Goal: Task Accomplishment & Management: Manage account settings

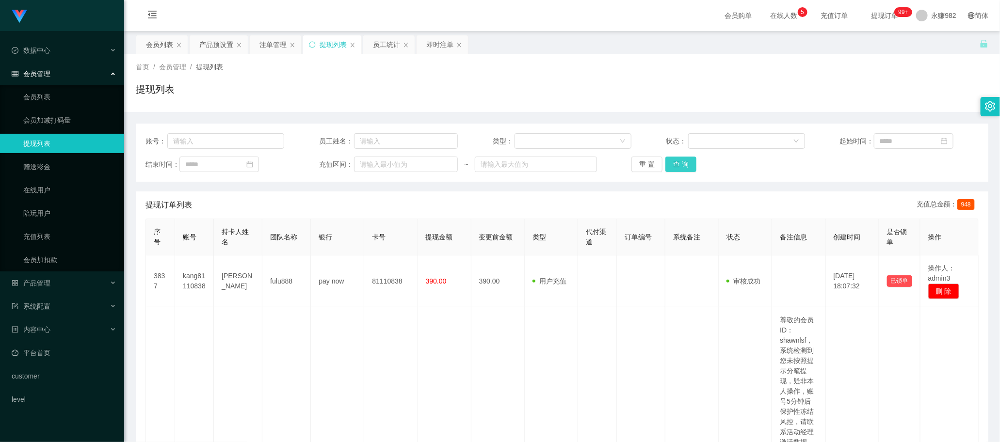
click at [687, 168] on button "查 询" at bounding box center [680, 165] width 31 height 16
click at [442, 46] on div "即时注单" at bounding box center [439, 44] width 27 height 18
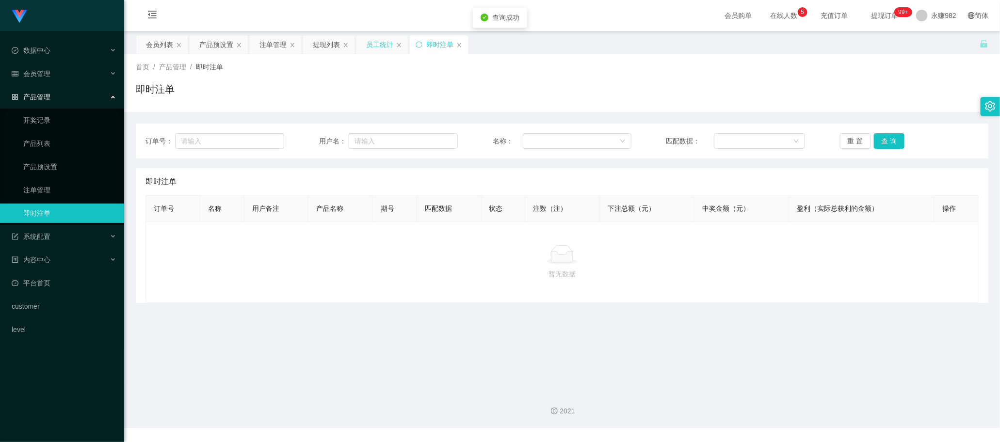
click at [377, 42] on div "员工统计" at bounding box center [379, 44] width 27 height 18
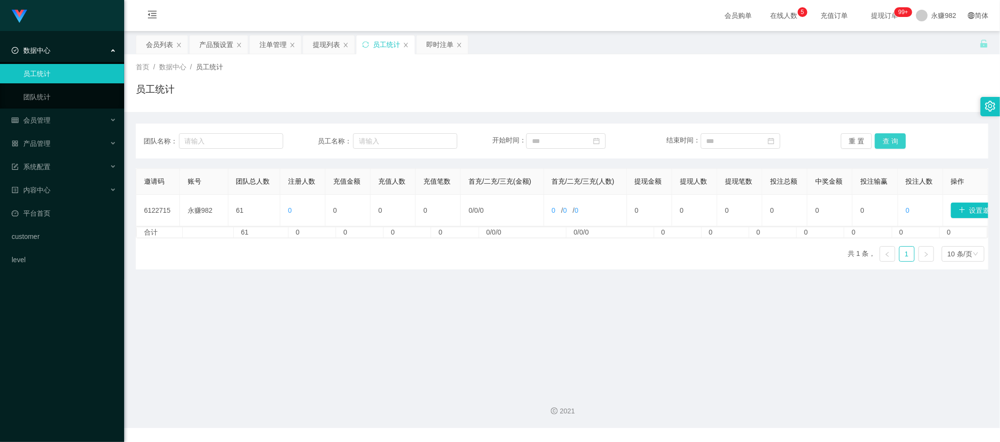
click at [883, 139] on button "查 询" at bounding box center [890, 141] width 31 height 16
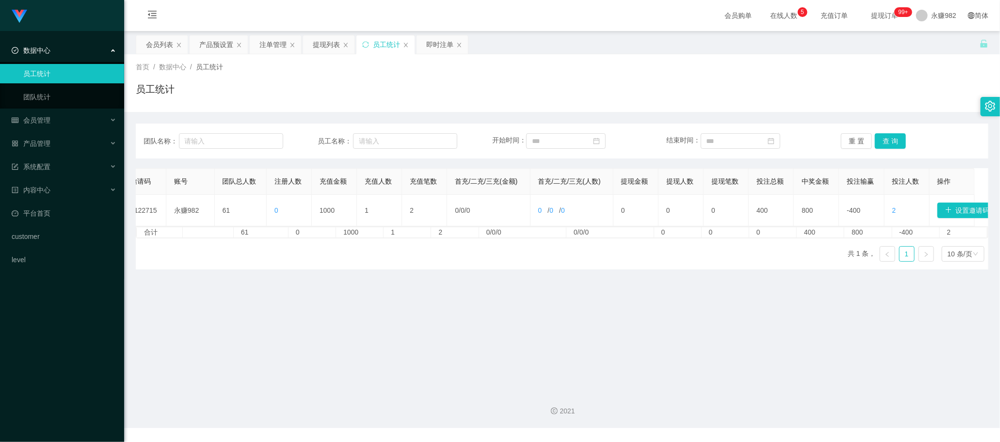
scroll to position [0, 23]
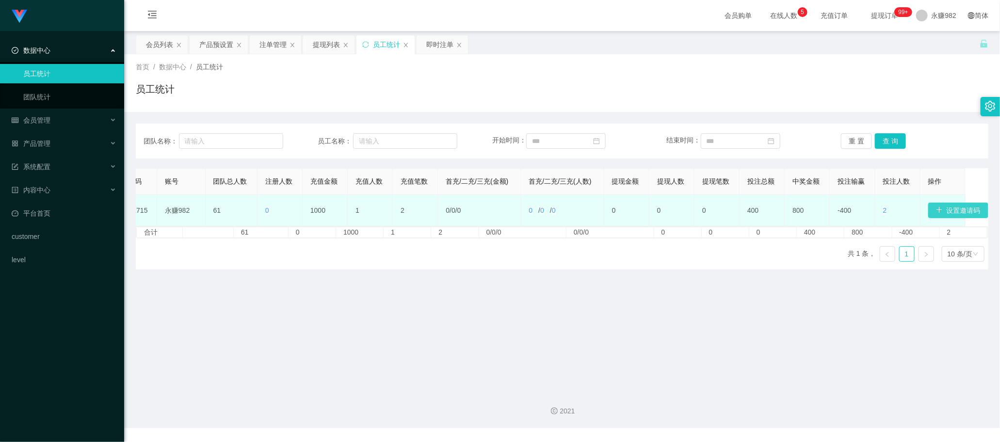
click at [948, 207] on button "设置邀请码" at bounding box center [958, 211] width 60 height 16
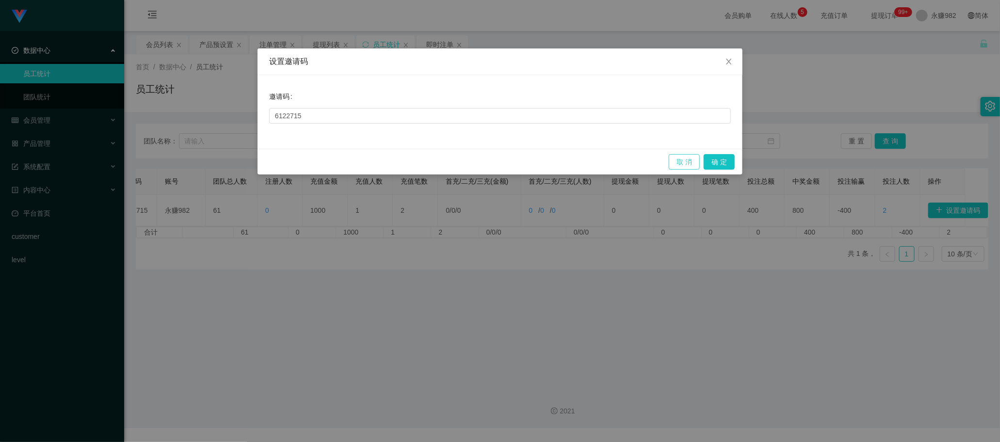
click at [686, 165] on button "取 消" at bounding box center [684, 162] width 31 height 16
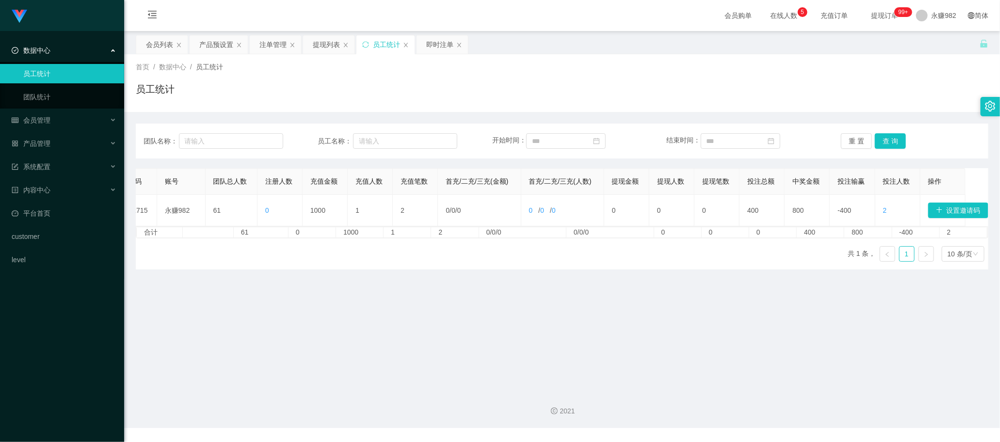
scroll to position [0, 0]
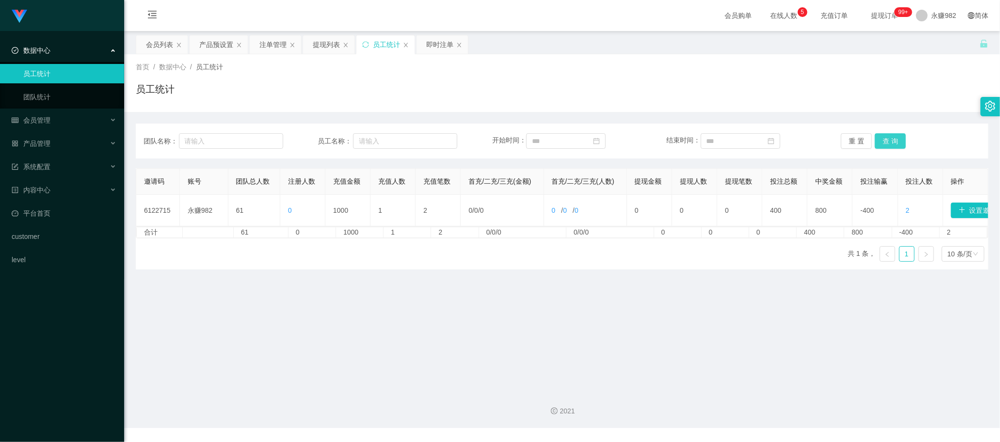
click at [882, 136] on button "查 询" at bounding box center [890, 141] width 31 height 16
click at [159, 43] on div "会员列表" at bounding box center [159, 44] width 27 height 18
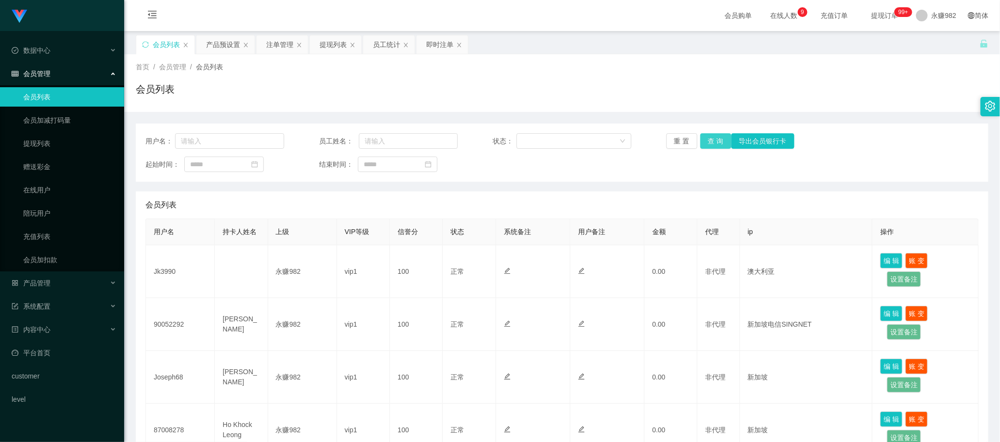
click at [720, 142] on button "查 询" at bounding box center [715, 141] width 31 height 16
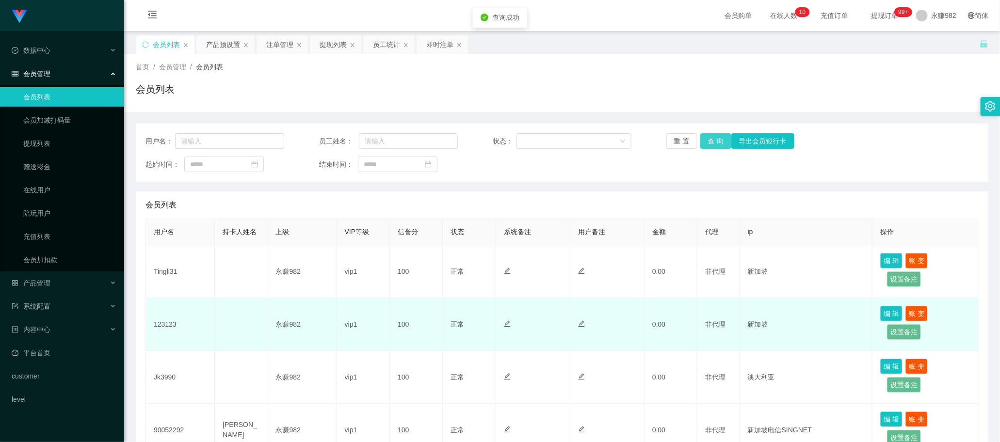
scroll to position [61, 0]
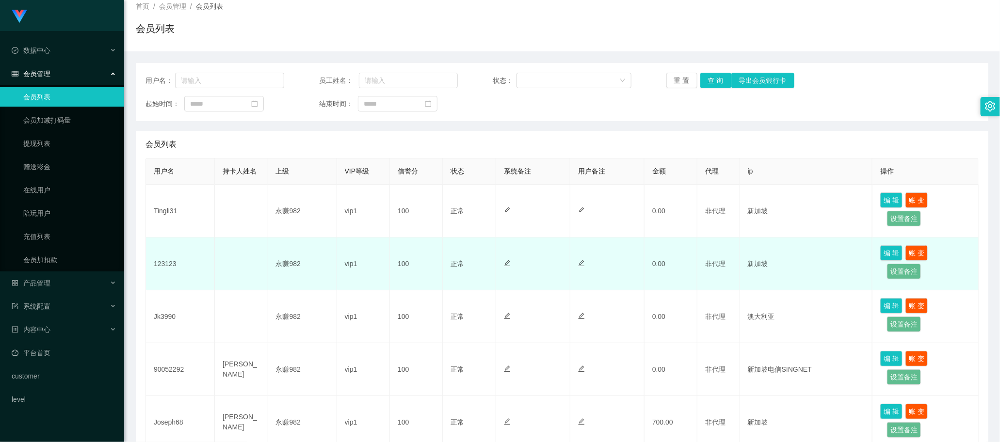
click at [169, 265] on td "123123" at bounding box center [180, 264] width 69 height 53
copy td "123123"
click at [169, 265] on td "123123" at bounding box center [180, 264] width 69 height 53
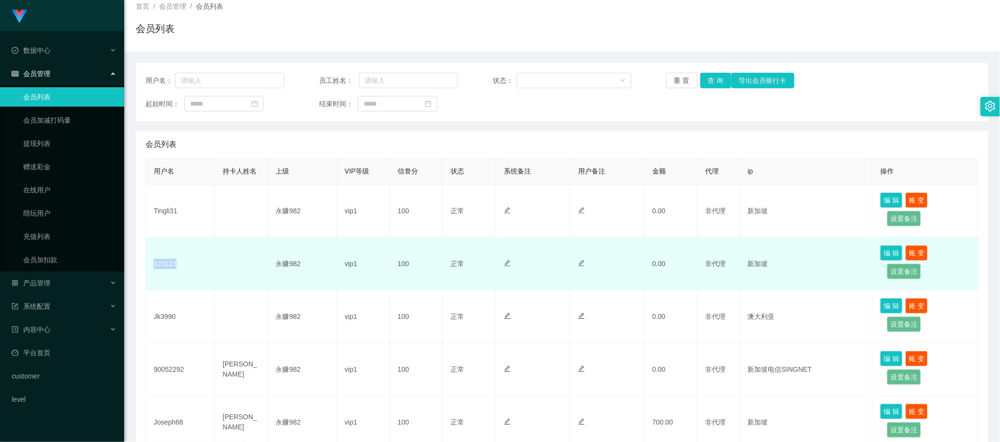
click at [169, 265] on td "123123" at bounding box center [180, 264] width 69 height 53
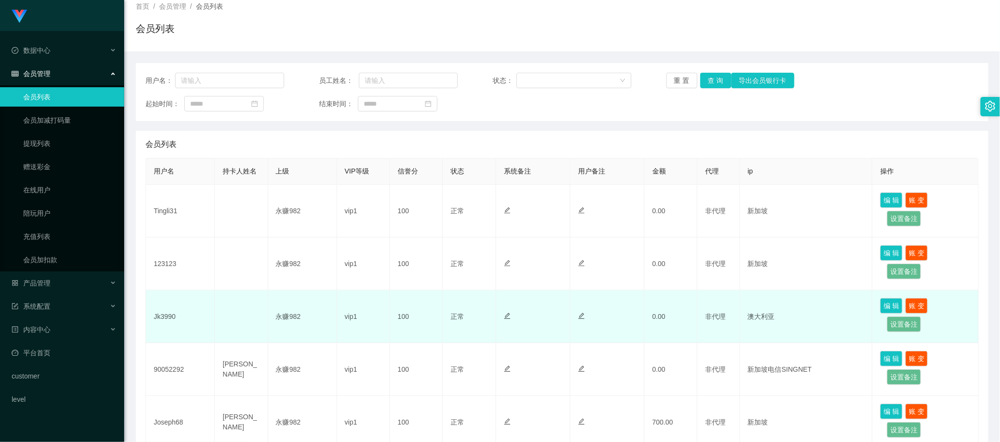
click at [154, 324] on td "Jk3990" at bounding box center [180, 316] width 69 height 53
click at [238, 319] on td at bounding box center [241, 316] width 53 height 53
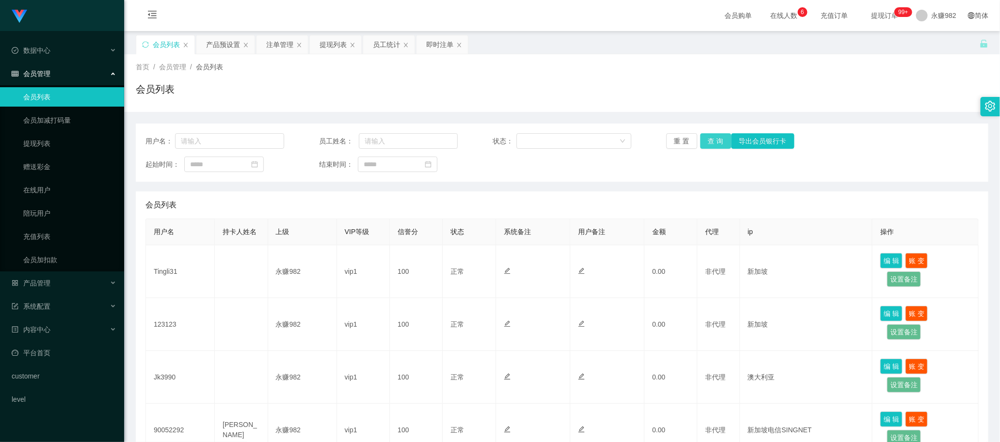
click at [715, 146] on button "查 询" at bounding box center [715, 141] width 31 height 16
click at [232, 164] on input at bounding box center [224, 165] width 80 height 16
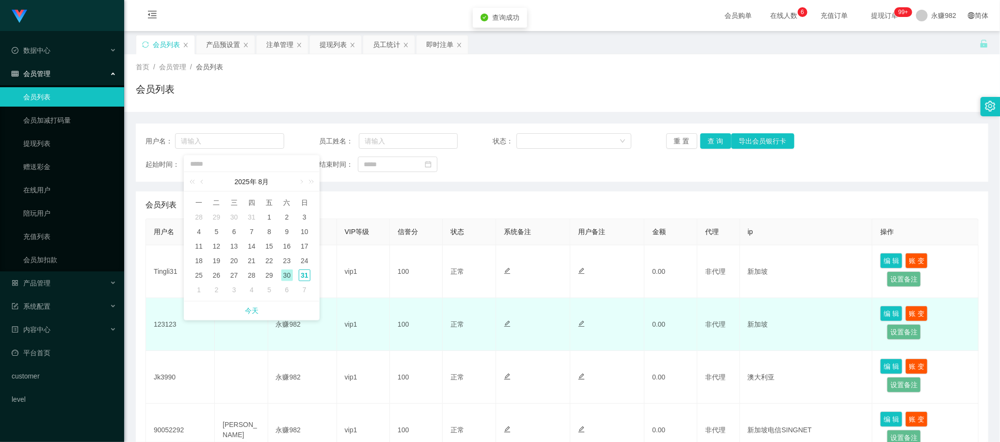
click at [252, 309] on link "今天" at bounding box center [252, 311] width 14 height 18
type input "**********"
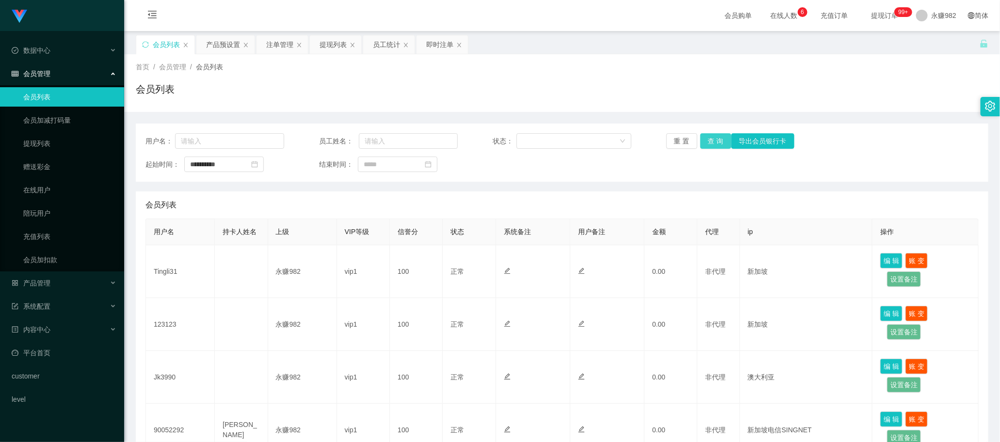
click at [717, 139] on button "查 询" at bounding box center [715, 141] width 31 height 16
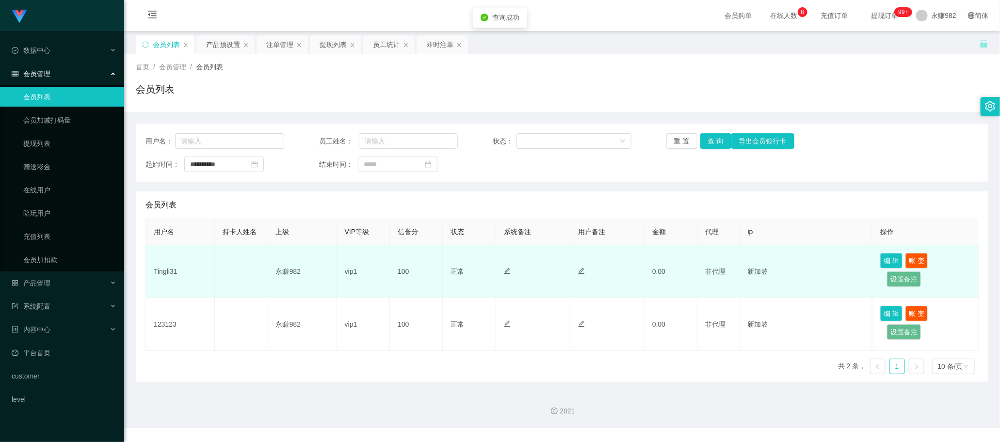
click at [163, 274] on td "Tingli31" at bounding box center [180, 271] width 69 height 53
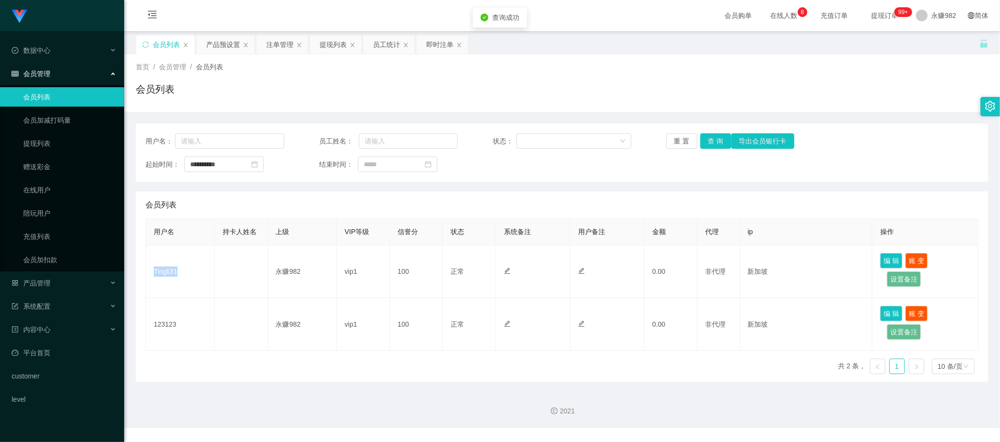
copy td "Tingli31"
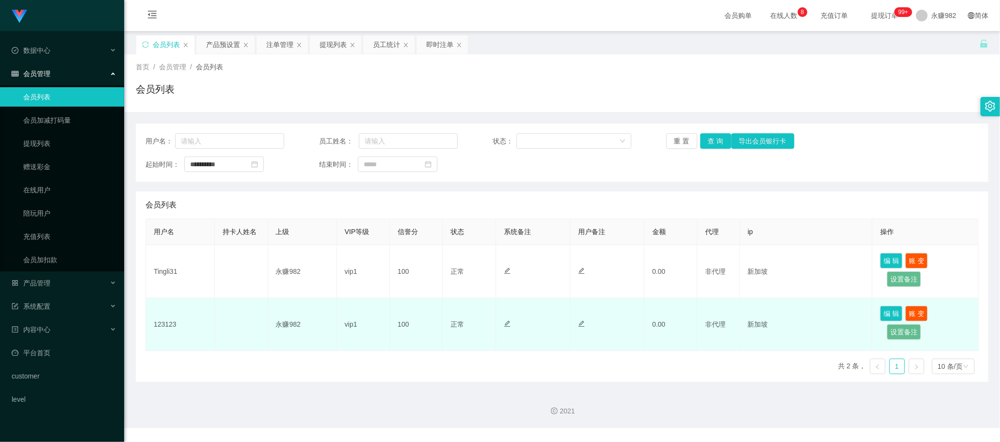
click at [165, 323] on td "123123" at bounding box center [180, 324] width 69 height 53
copy td "123123"
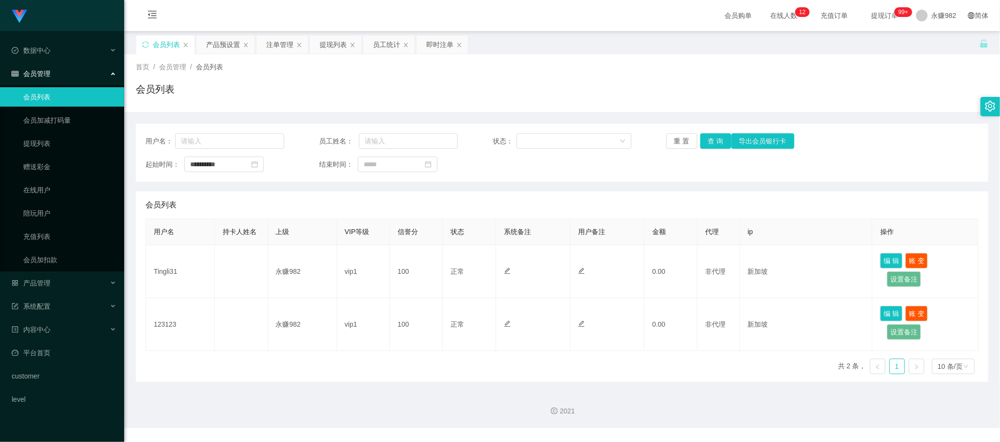
drag, startPoint x: 581, startPoint y: 220, endPoint x: 594, endPoint y: 213, distance: 15.0
click at [581, 220] on th "用户备注" at bounding box center [607, 232] width 74 height 26
click at [709, 142] on button "查 询" at bounding box center [715, 141] width 31 height 16
click at [272, 47] on div "注单管理" at bounding box center [279, 44] width 27 height 18
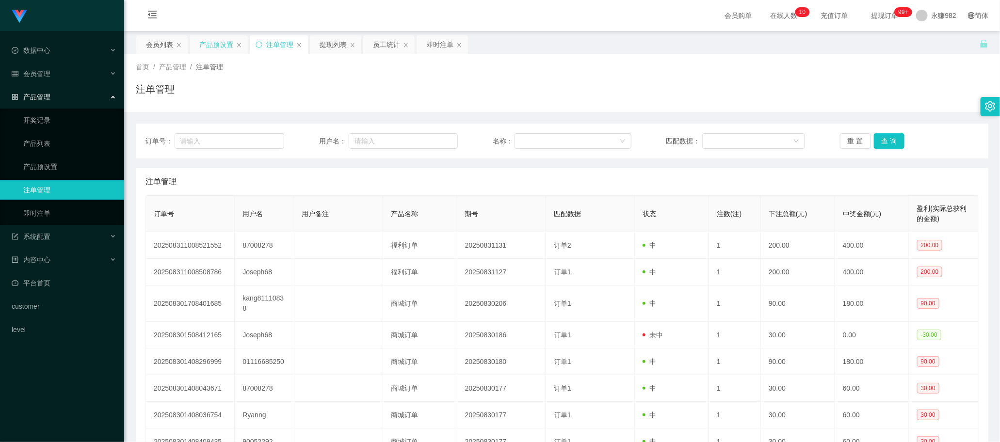
click at [207, 45] on div "产品预设置" at bounding box center [216, 44] width 34 height 18
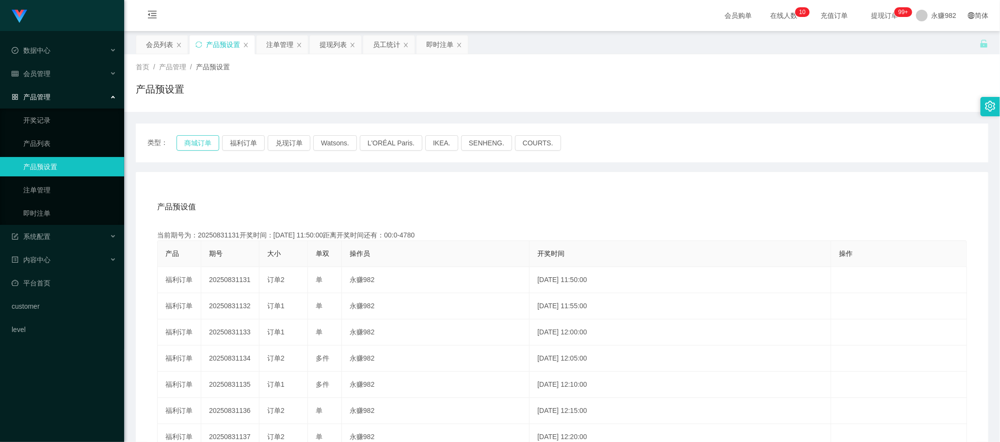
click at [200, 146] on button "商城订单" at bounding box center [197, 143] width 43 height 16
click at [151, 39] on div "会员列表" at bounding box center [159, 44] width 27 height 18
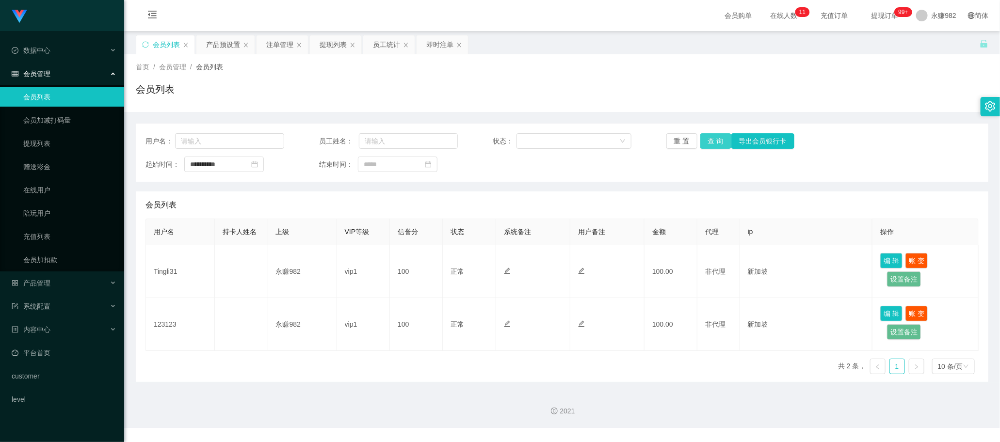
click at [718, 139] on button "查 询" at bounding box center [715, 141] width 31 height 16
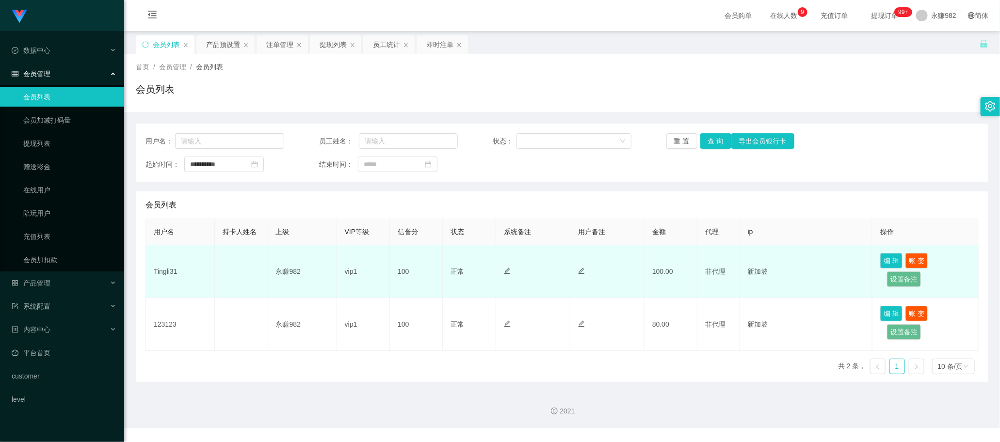
click at [167, 275] on td "Tingli31" at bounding box center [180, 271] width 69 height 53
copy td "Tingli31"
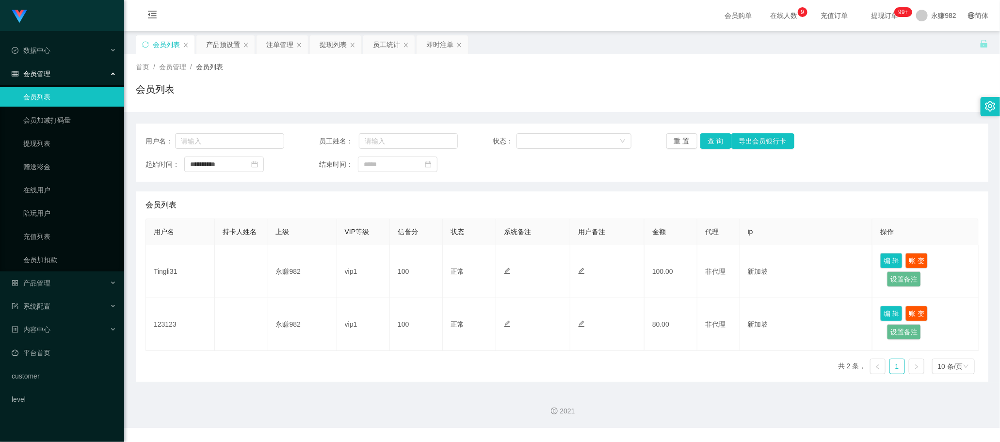
click at [473, 194] on div "会员列表" at bounding box center [561, 204] width 833 height 27
click at [713, 145] on button "查 询" at bounding box center [715, 141] width 31 height 16
click at [471, 205] on div "会员列表" at bounding box center [561, 204] width 833 height 27
click at [708, 146] on button "查 询" at bounding box center [715, 141] width 31 height 16
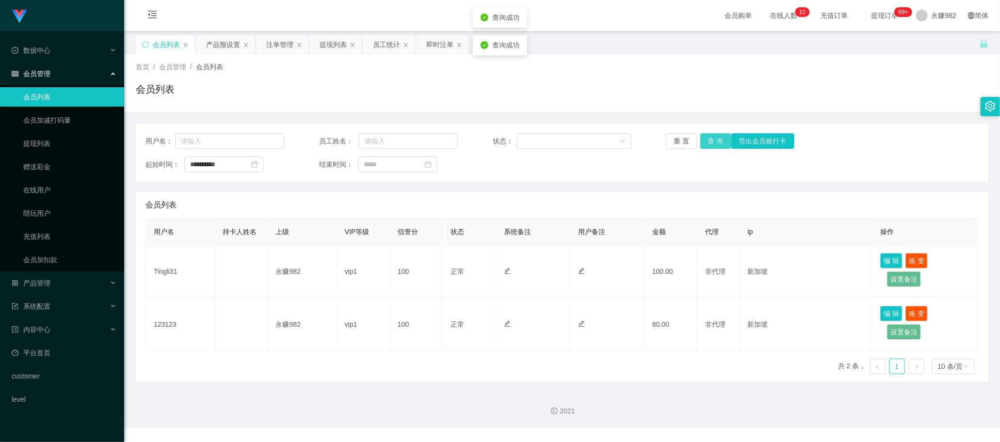
click at [708, 146] on button "查 询" at bounding box center [715, 141] width 31 height 16
click at [223, 46] on div "产品预设置" at bounding box center [223, 44] width 34 height 18
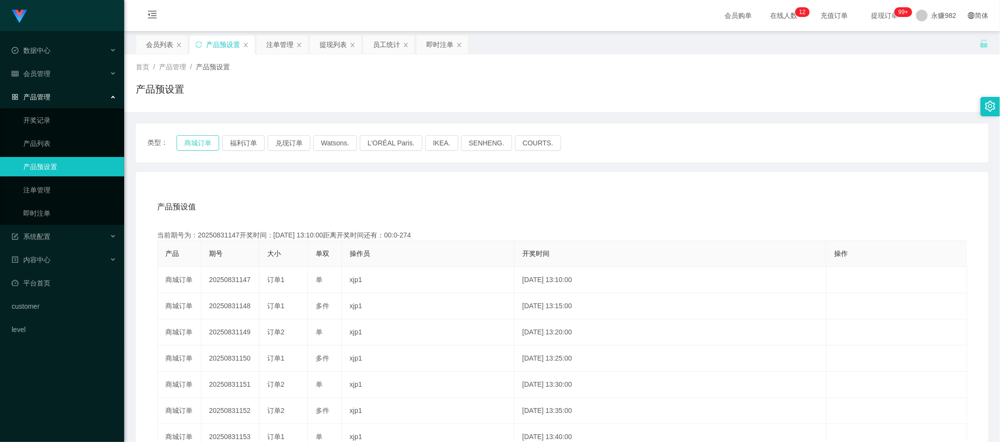
click at [192, 142] on button "商城订单" at bounding box center [197, 143] width 43 height 16
click at [275, 49] on div "注单管理" at bounding box center [279, 44] width 27 height 18
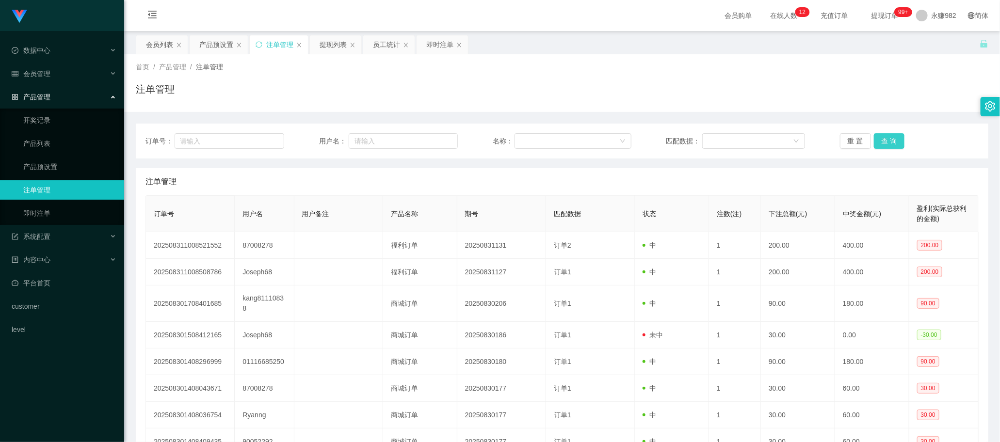
click at [882, 144] on button "查 询" at bounding box center [889, 141] width 31 height 16
click at [553, 173] on div "注单管理" at bounding box center [561, 181] width 833 height 27
click at [875, 143] on button "查 询" at bounding box center [889, 141] width 31 height 16
click at [146, 45] on div "会员列表" at bounding box center [159, 44] width 27 height 18
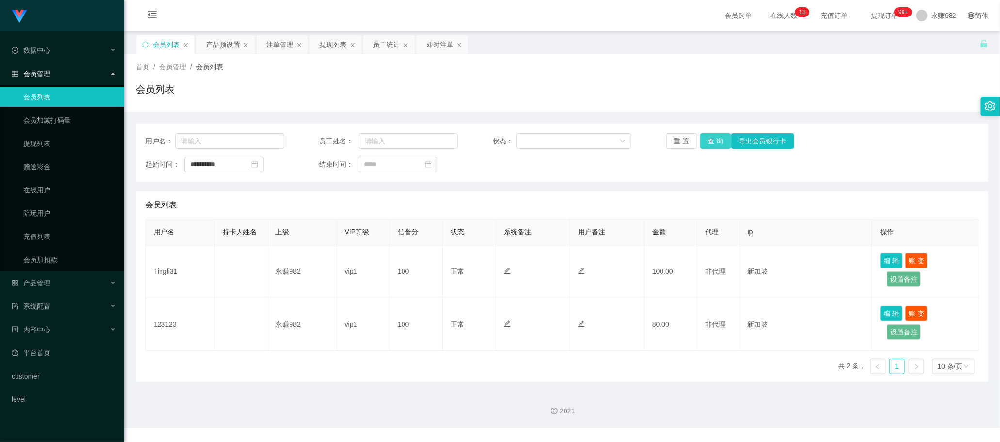
click at [711, 143] on button "查 询" at bounding box center [715, 141] width 31 height 16
click at [284, 45] on div "注单管理" at bounding box center [279, 44] width 27 height 18
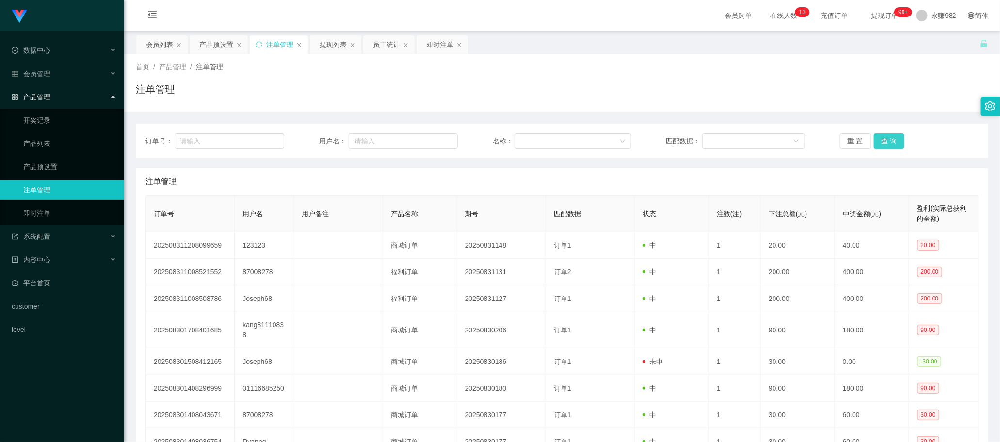
click at [881, 140] on button "查 询" at bounding box center [889, 141] width 31 height 16
click at [505, 211] on th "期号" at bounding box center [501, 214] width 89 height 36
click at [890, 145] on button "查 询" at bounding box center [889, 141] width 31 height 16
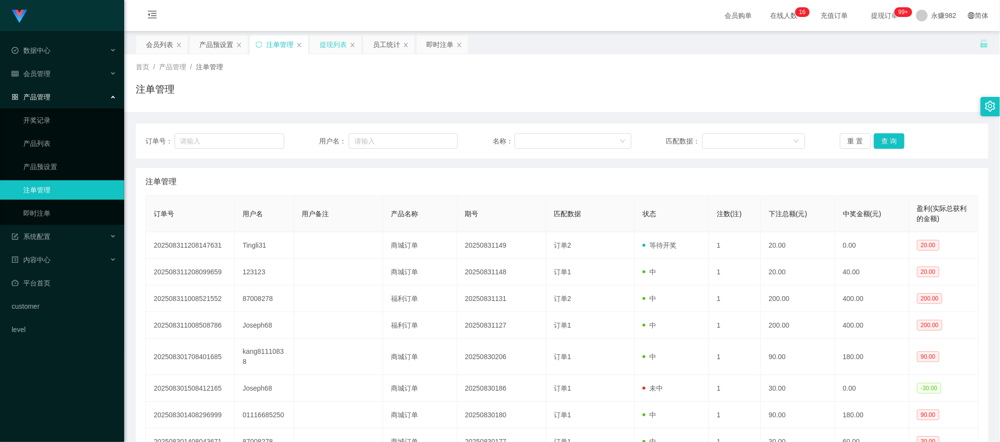
click at [326, 46] on div "提现列表" at bounding box center [332, 44] width 27 height 18
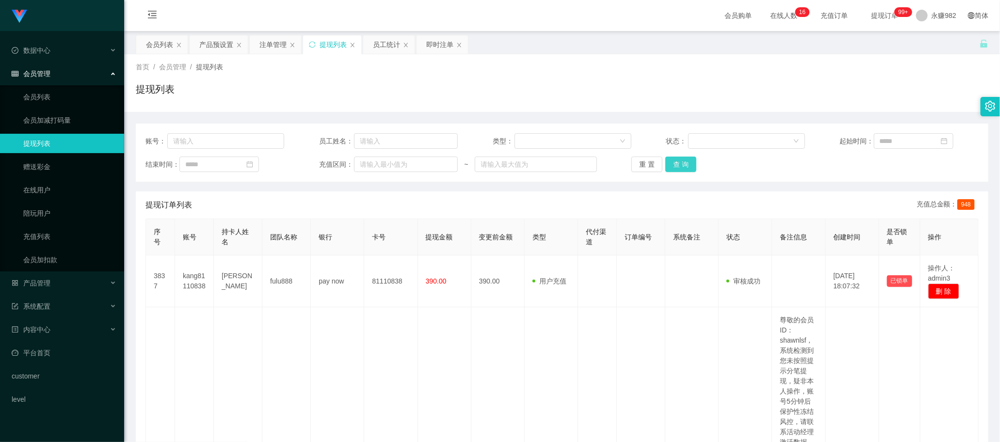
click at [677, 166] on button "查 询" at bounding box center [680, 165] width 31 height 16
click at [674, 163] on button "查 询" at bounding box center [680, 165] width 31 height 16
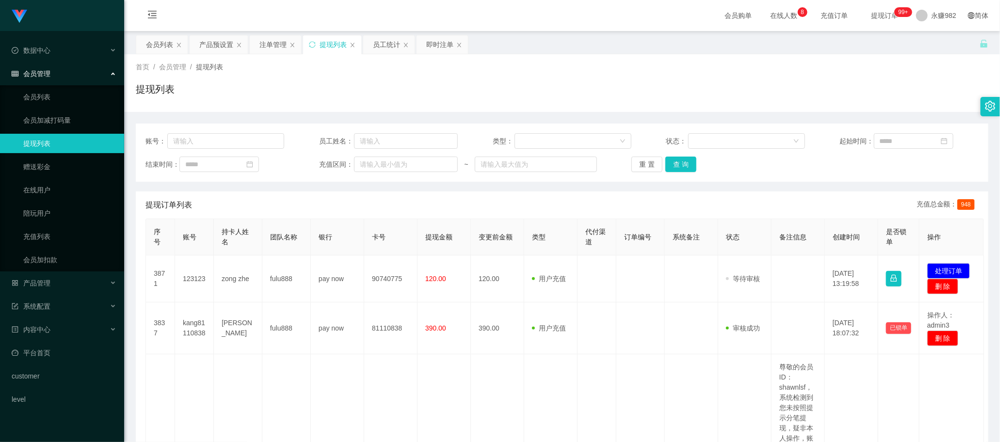
drag, startPoint x: 483, startPoint y: 91, endPoint x: 581, endPoint y: 126, distance: 103.7
click at [483, 91] on div "提现列表" at bounding box center [562, 93] width 852 height 22
click at [677, 163] on button "查 询" at bounding box center [680, 165] width 31 height 16
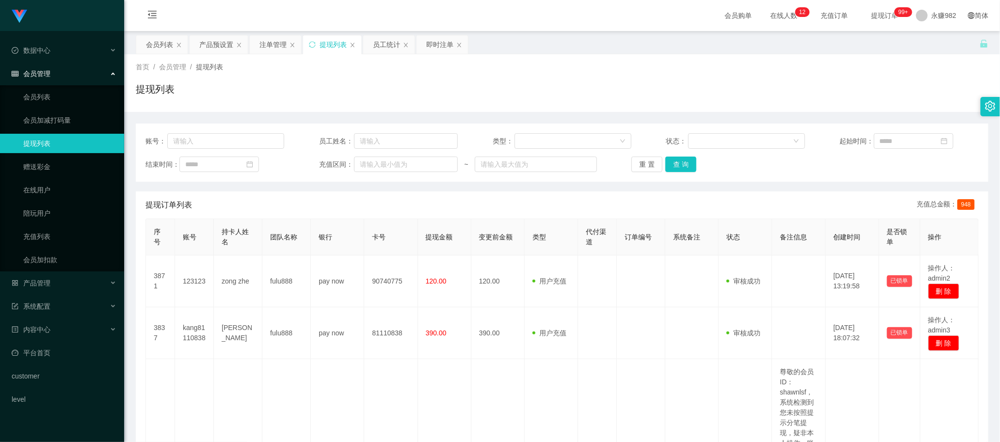
click at [573, 204] on div "提现订单列表 充值总金额： 948" at bounding box center [561, 204] width 833 height 27
click at [680, 164] on button "查 询" at bounding box center [680, 165] width 31 height 16
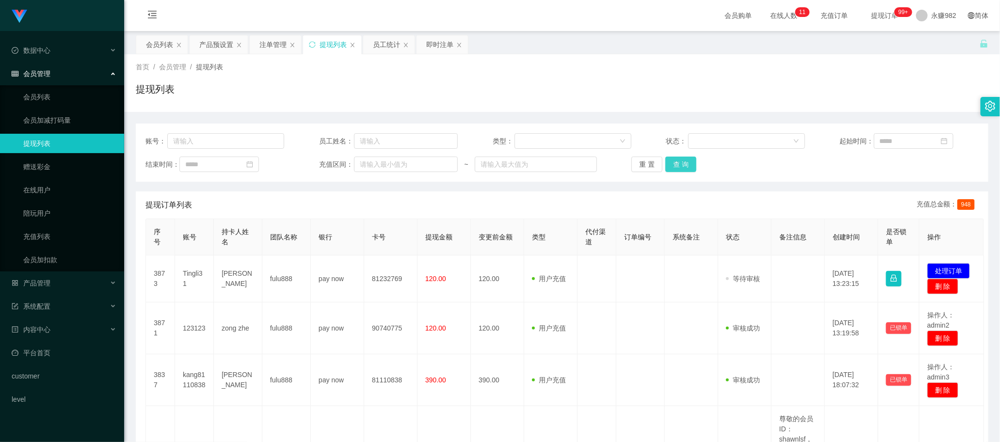
click at [670, 165] on button "查 询" at bounding box center [680, 165] width 31 height 16
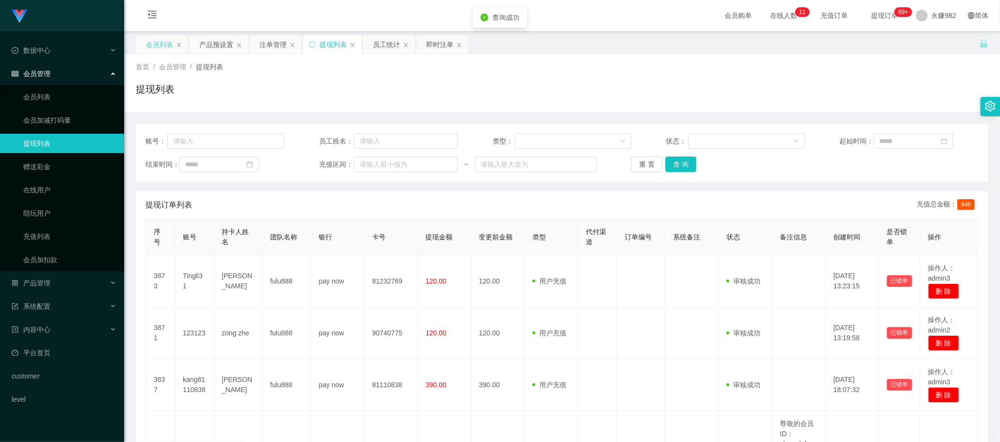
click at [160, 50] on div "会员列表" at bounding box center [159, 44] width 27 height 18
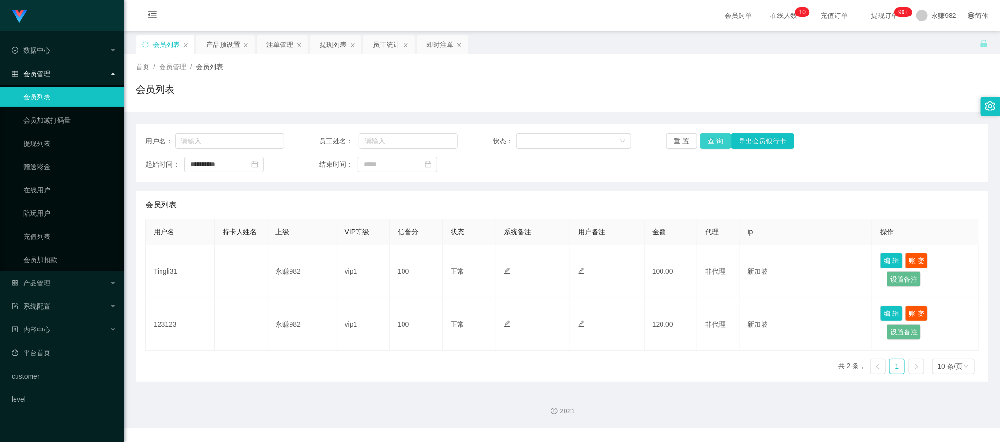
click at [702, 139] on button "查 询" at bounding box center [715, 141] width 31 height 16
click at [706, 137] on button "查 询" at bounding box center [715, 141] width 31 height 16
click at [338, 40] on div "提现列表" at bounding box center [332, 44] width 27 height 18
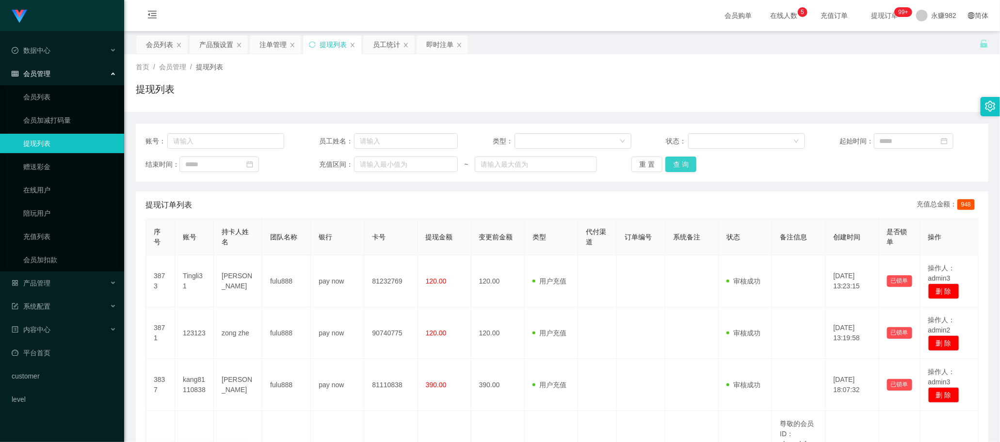
click at [684, 165] on button "查 询" at bounding box center [680, 165] width 31 height 16
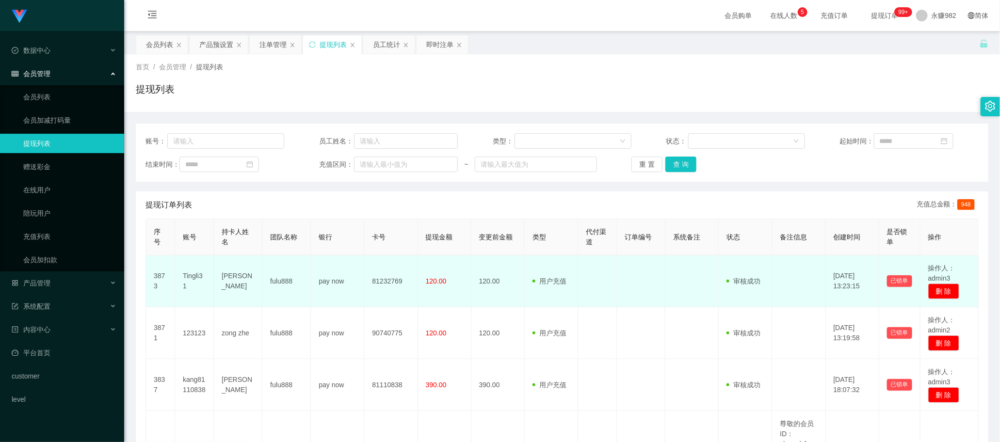
click at [491, 291] on td "120.00" at bounding box center [497, 281] width 53 height 52
click at [498, 292] on td "120.00" at bounding box center [497, 281] width 53 height 52
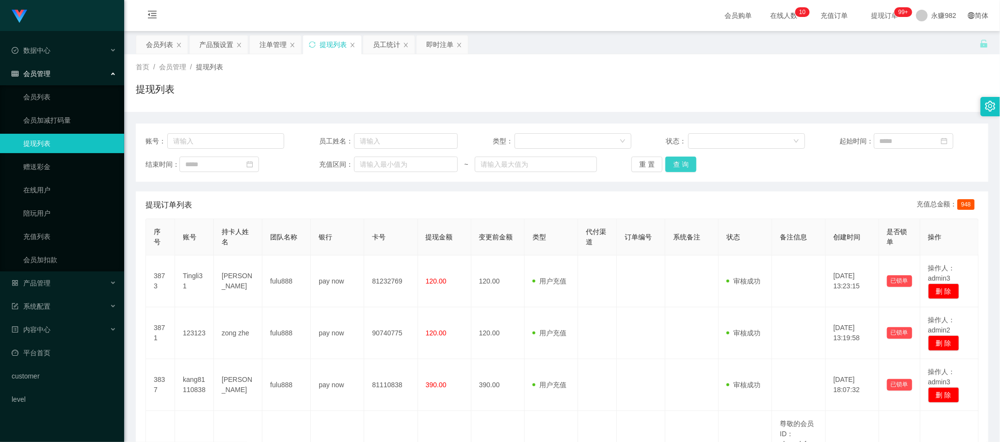
click at [687, 163] on button "查 询" at bounding box center [680, 165] width 31 height 16
click at [677, 169] on button "查 询" at bounding box center [680, 165] width 31 height 16
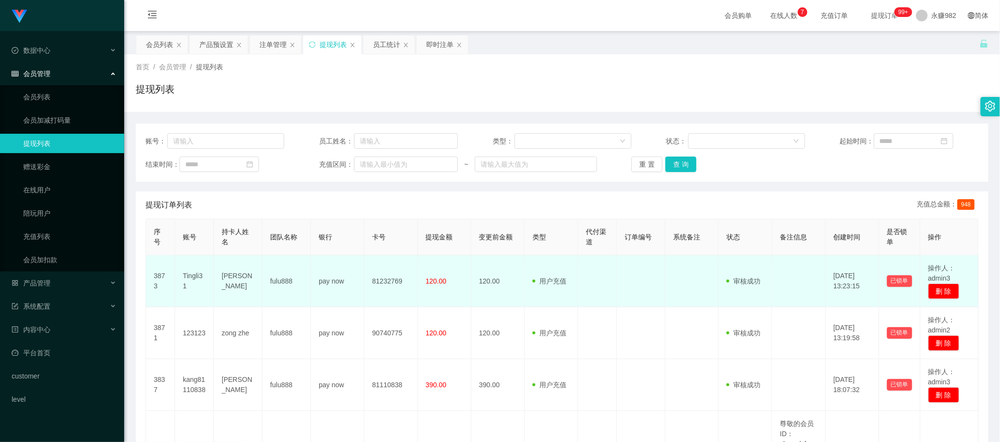
click at [633, 281] on td at bounding box center [641, 281] width 48 height 52
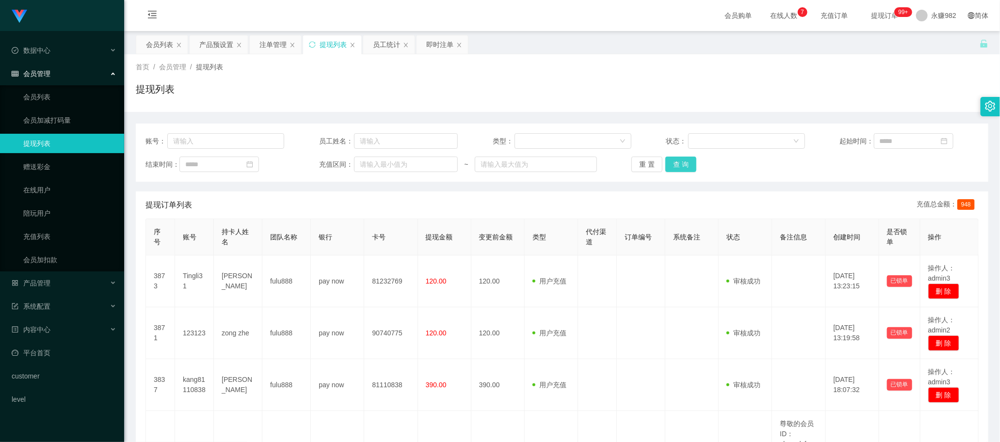
click at [686, 168] on button "查 询" at bounding box center [680, 165] width 31 height 16
click at [167, 50] on div "会员列表" at bounding box center [159, 44] width 27 height 18
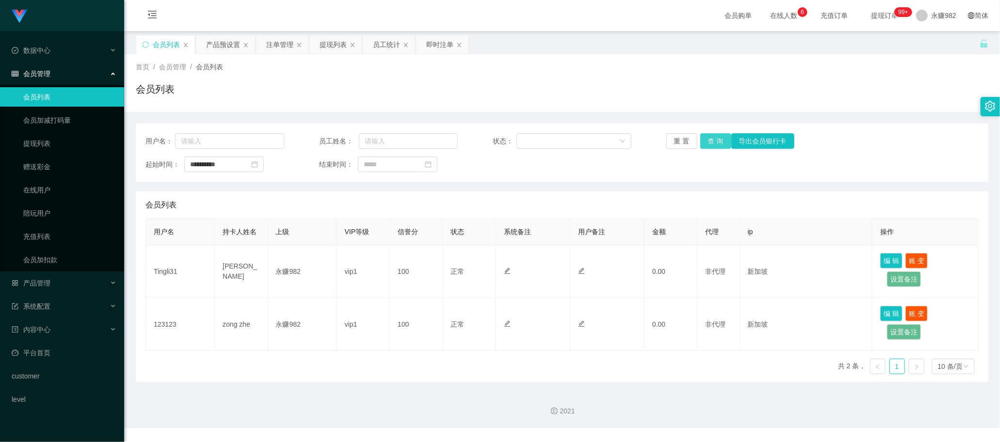
click at [709, 136] on button "查 询" at bounding box center [715, 141] width 31 height 16
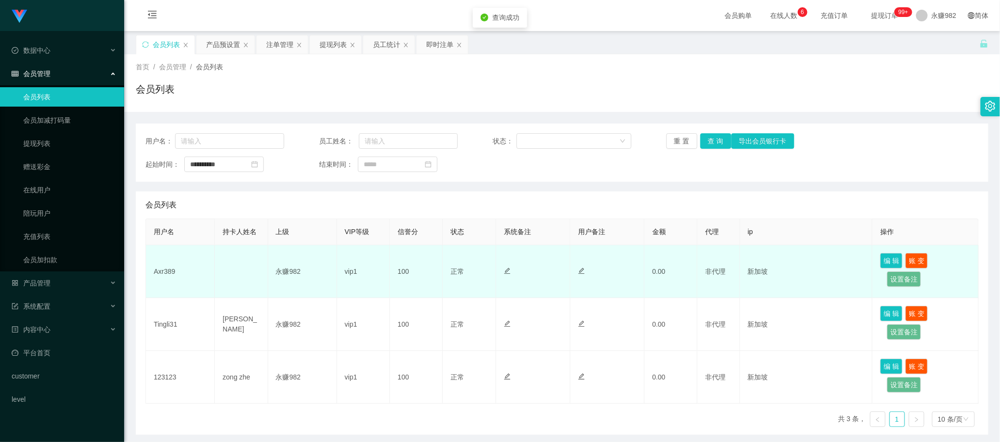
click at [170, 268] on td "Axr389" at bounding box center [180, 271] width 69 height 53
copy td "Axr389"
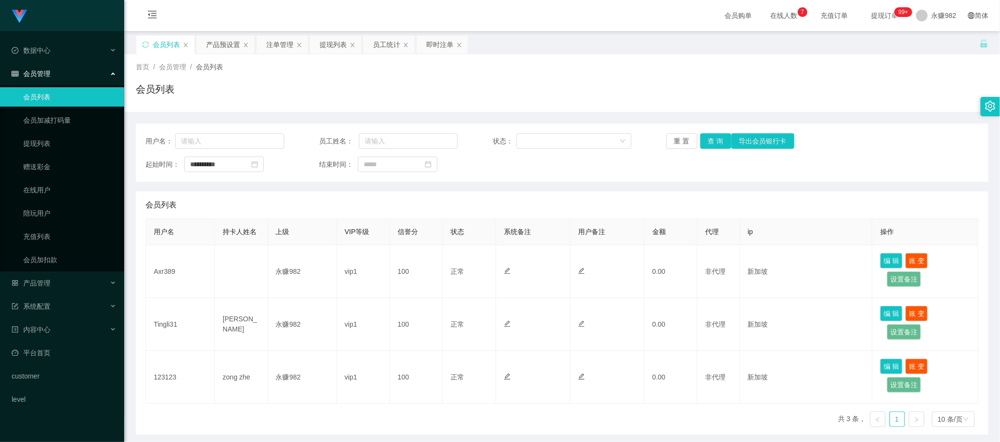
click at [517, 182] on div "**********" at bounding box center [562, 279] width 852 height 311
click at [224, 48] on div "产品预设置" at bounding box center [223, 44] width 34 height 18
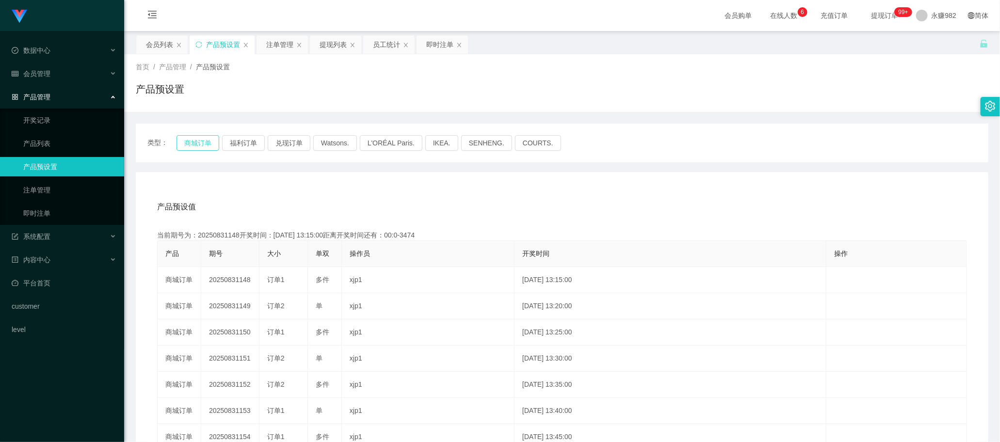
click at [200, 145] on button "商城订单" at bounding box center [197, 143] width 43 height 16
click at [560, 206] on div "产品预设值 添加期号" at bounding box center [562, 206] width 810 height 27
click at [276, 44] on div "注单管理" at bounding box center [279, 44] width 27 height 18
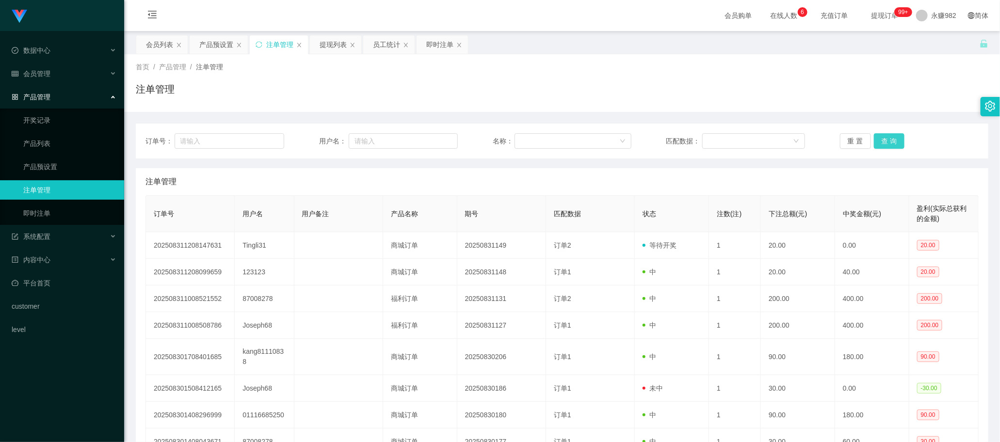
click at [883, 142] on button "查 询" at bounding box center [889, 141] width 31 height 16
click at [883, 142] on div "重 置 查 询" at bounding box center [909, 141] width 139 height 16
click at [471, 166] on div "订单号： 用户名： 名称： 匹配数据： 重 置 查 询 注单管理 订单号 用户名 用户备注 产品名称 期号 匹配数据 状态 注数(注) 下注总额(元) 中奖金…" at bounding box center [562, 332] width 852 height 416
click at [893, 137] on button "查 询" at bounding box center [889, 141] width 31 height 16
click at [891, 139] on button "查 询" at bounding box center [889, 141] width 31 height 16
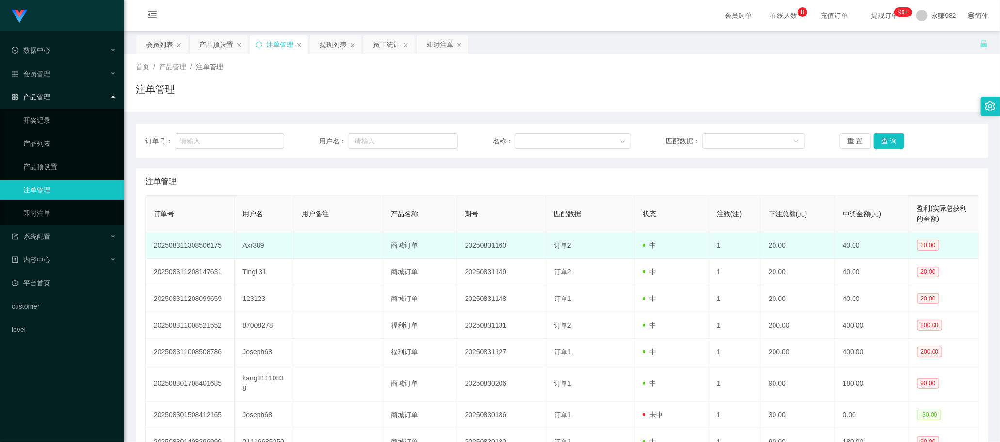
click at [508, 252] on td "20250831160" at bounding box center [501, 245] width 89 height 27
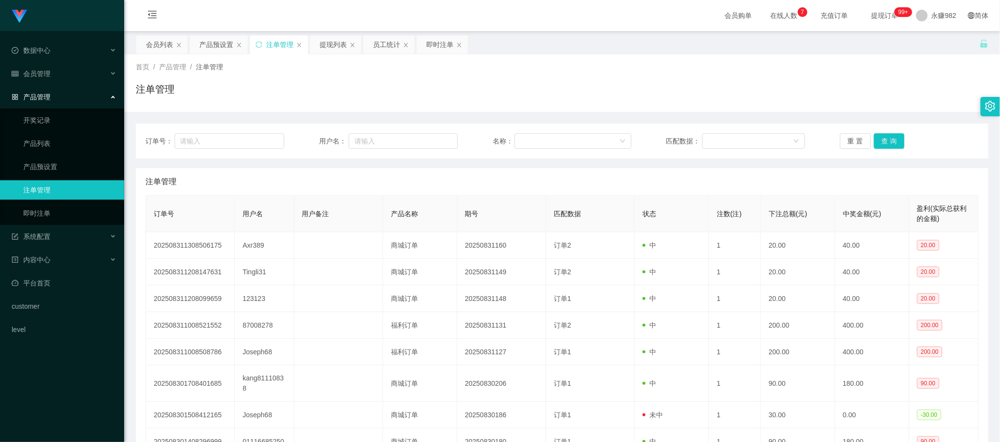
click at [558, 183] on div "注单管理" at bounding box center [561, 181] width 833 height 27
click at [880, 137] on button "查 询" at bounding box center [889, 141] width 31 height 16
click at [341, 46] on div "提现列表" at bounding box center [332, 44] width 27 height 18
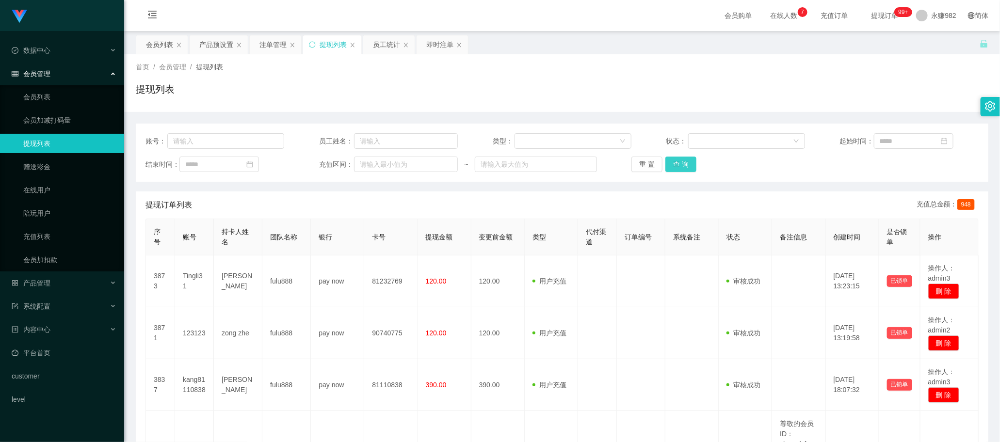
click at [685, 160] on button "查 询" at bounding box center [680, 165] width 31 height 16
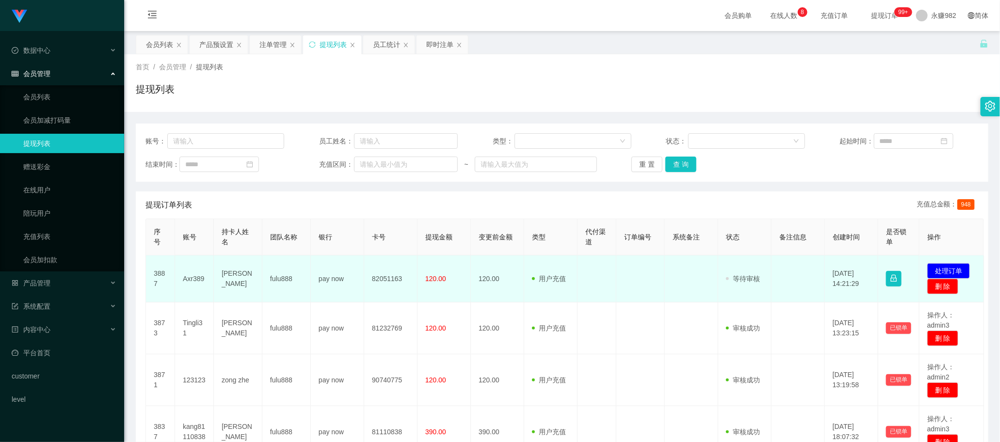
click at [198, 277] on td "Axr389" at bounding box center [194, 278] width 39 height 47
copy td "Axr389"
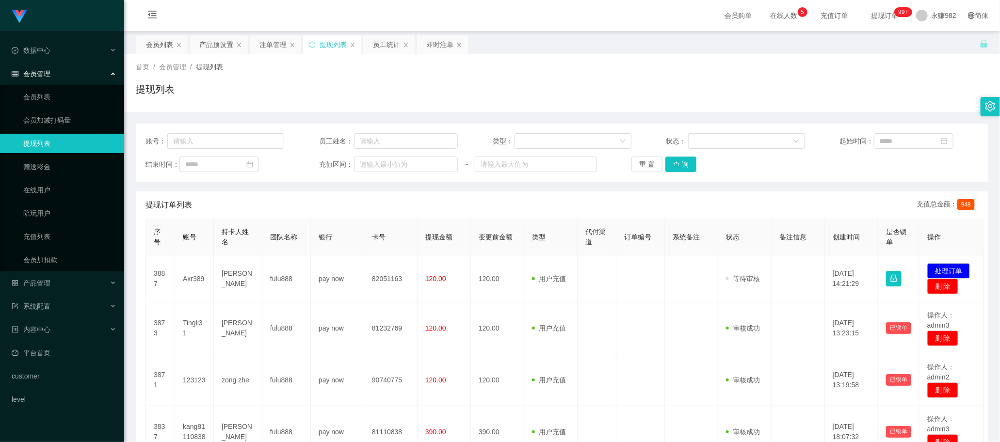
click at [581, 94] on div "提现列表" at bounding box center [562, 93] width 852 height 22
click at [675, 165] on button "查 询" at bounding box center [680, 165] width 31 height 16
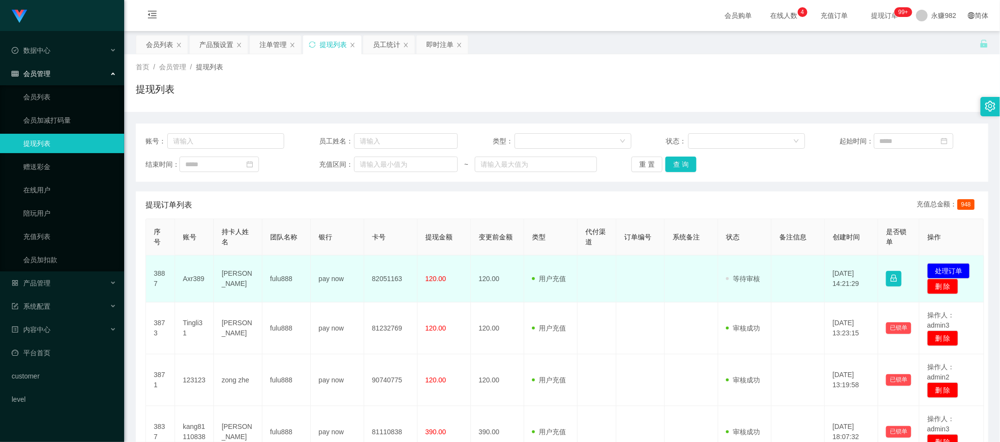
click at [183, 280] on td "Axr389" at bounding box center [194, 278] width 39 height 47
copy td "Axr389"
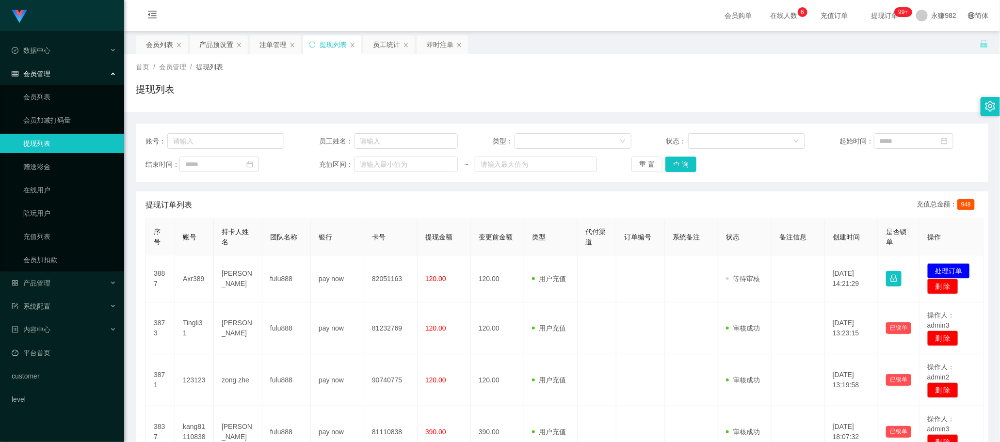
drag, startPoint x: 633, startPoint y: 273, endPoint x: 670, endPoint y: 221, distance: 63.9
click at [633, 273] on td at bounding box center [640, 278] width 48 height 47
click at [680, 165] on button "查 询" at bounding box center [680, 165] width 31 height 16
